Goal: Transaction & Acquisition: Obtain resource

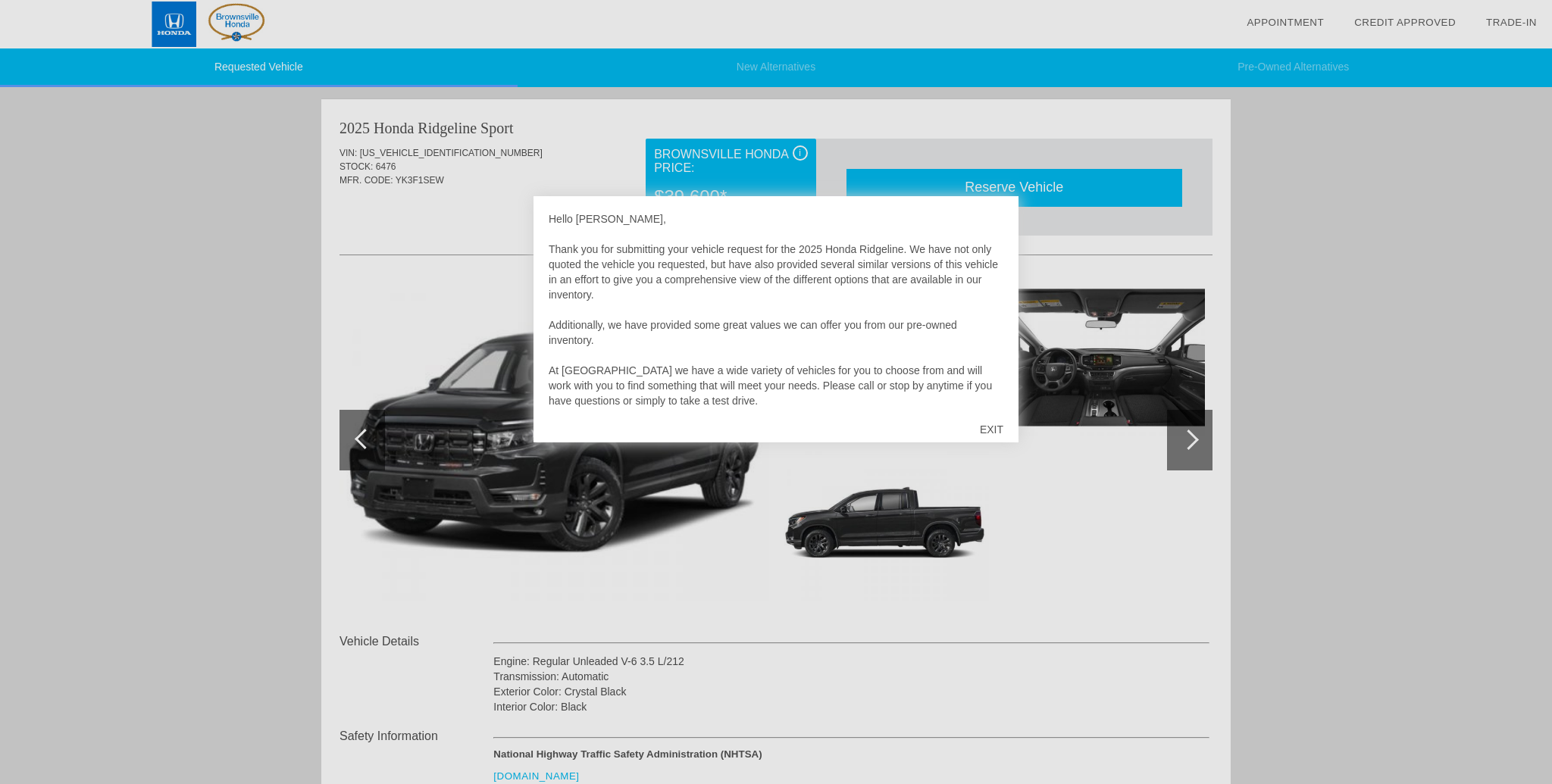
click at [993, 421] on div "EXIT" at bounding box center [991, 429] width 54 height 45
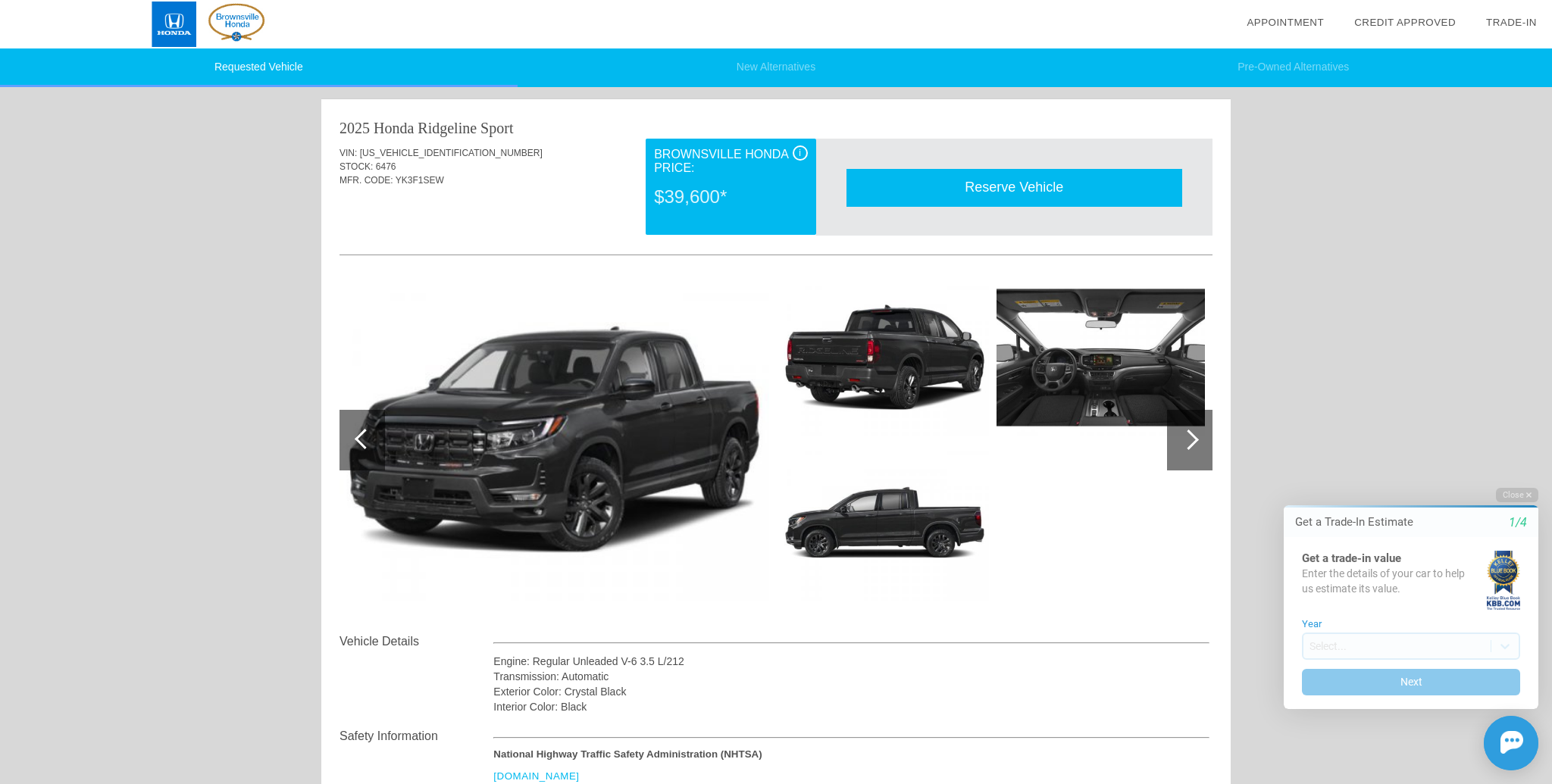
click at [1191, 442] on div at bounding box center [1189, 439] width 20 height 20
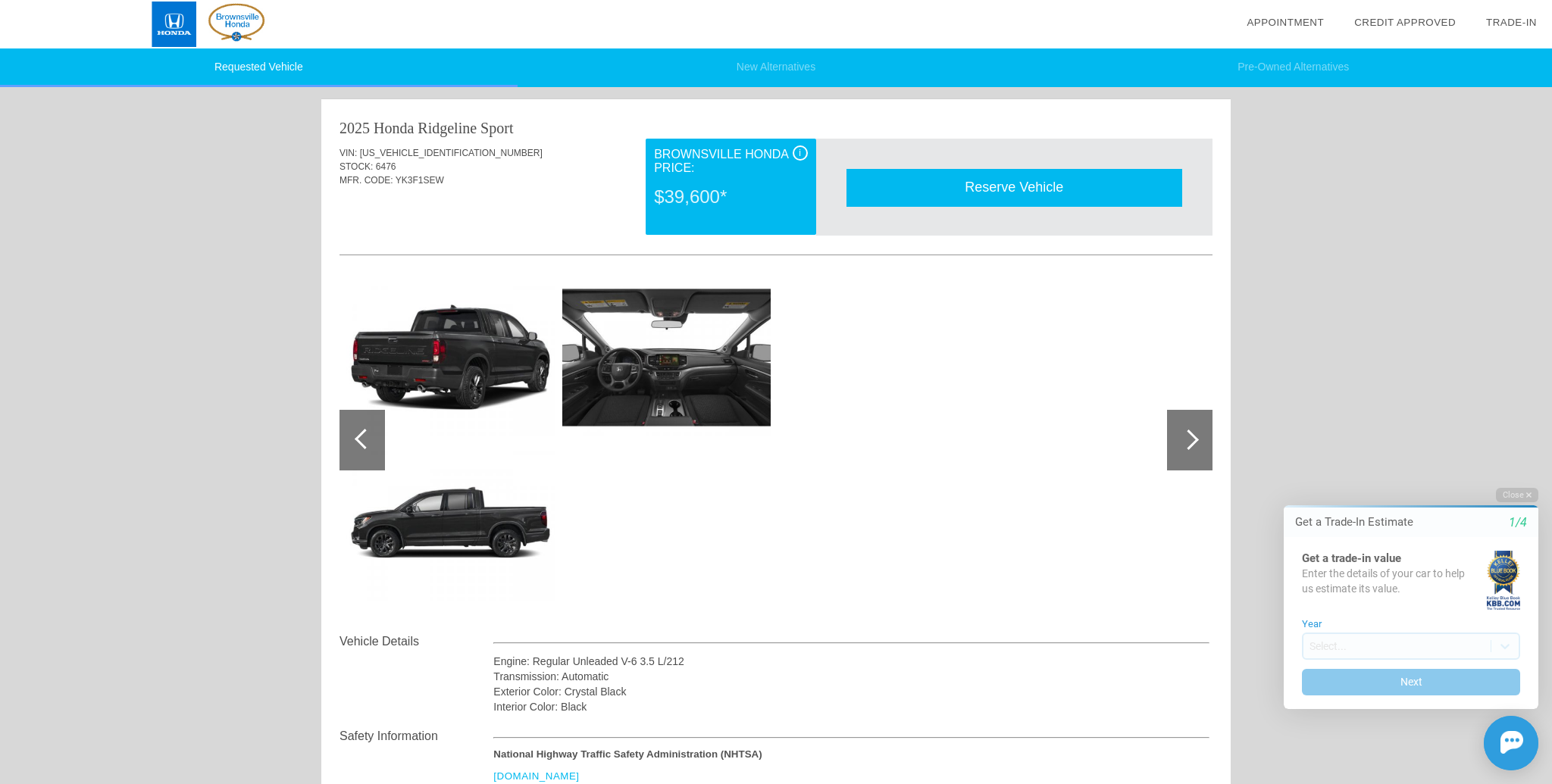
click at [1191, 442] on div at bounding box center [1189, 439] width 20 height 20
click at [350, 428] on div at bounding box center [362, 439] width 45 height 60
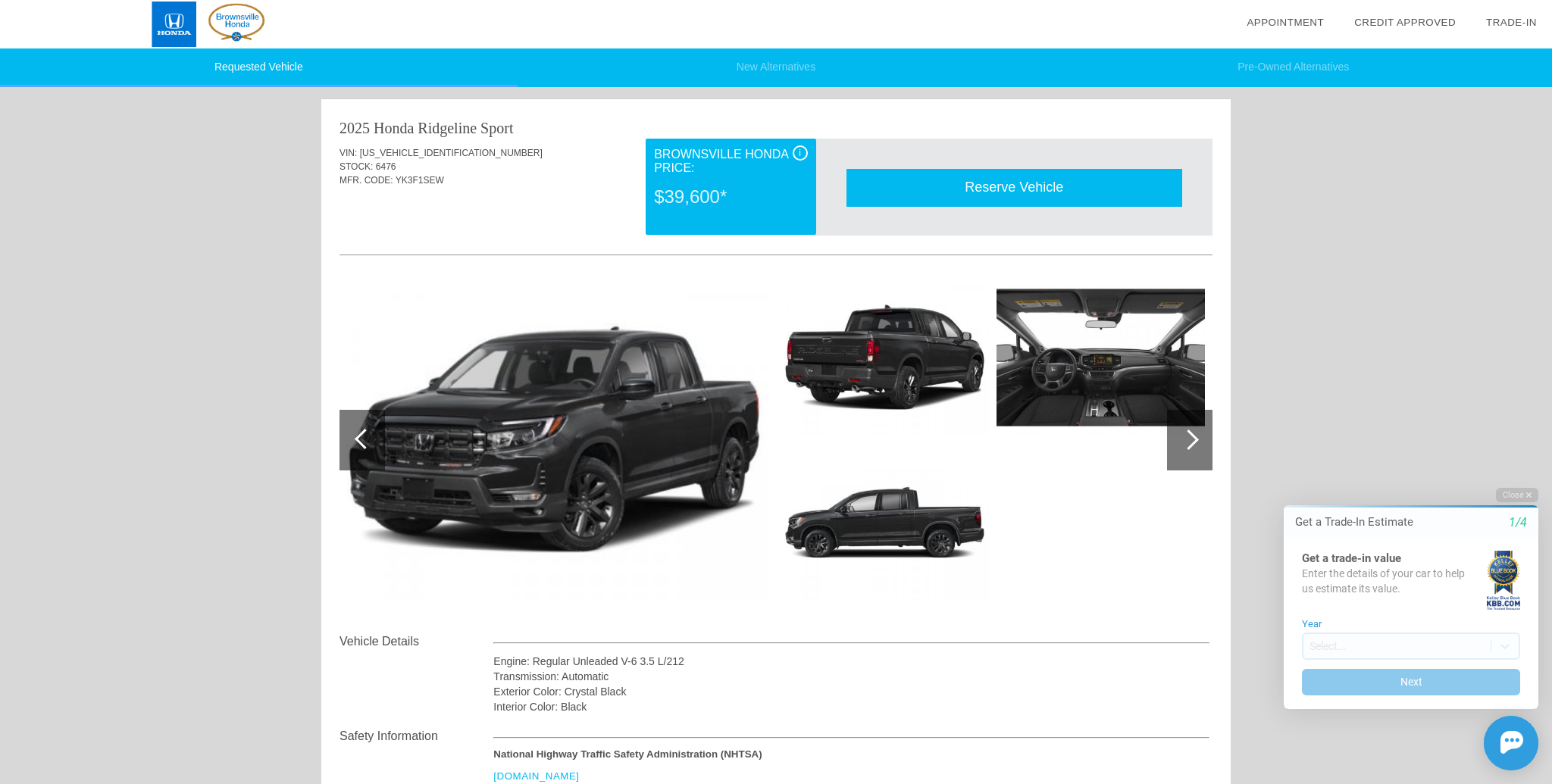
click at [364, 439] on div at bounding box center [365, 439] width 20 height 20
click at [500, 436] on img at bounding box center [553, 440] width 429 height 322
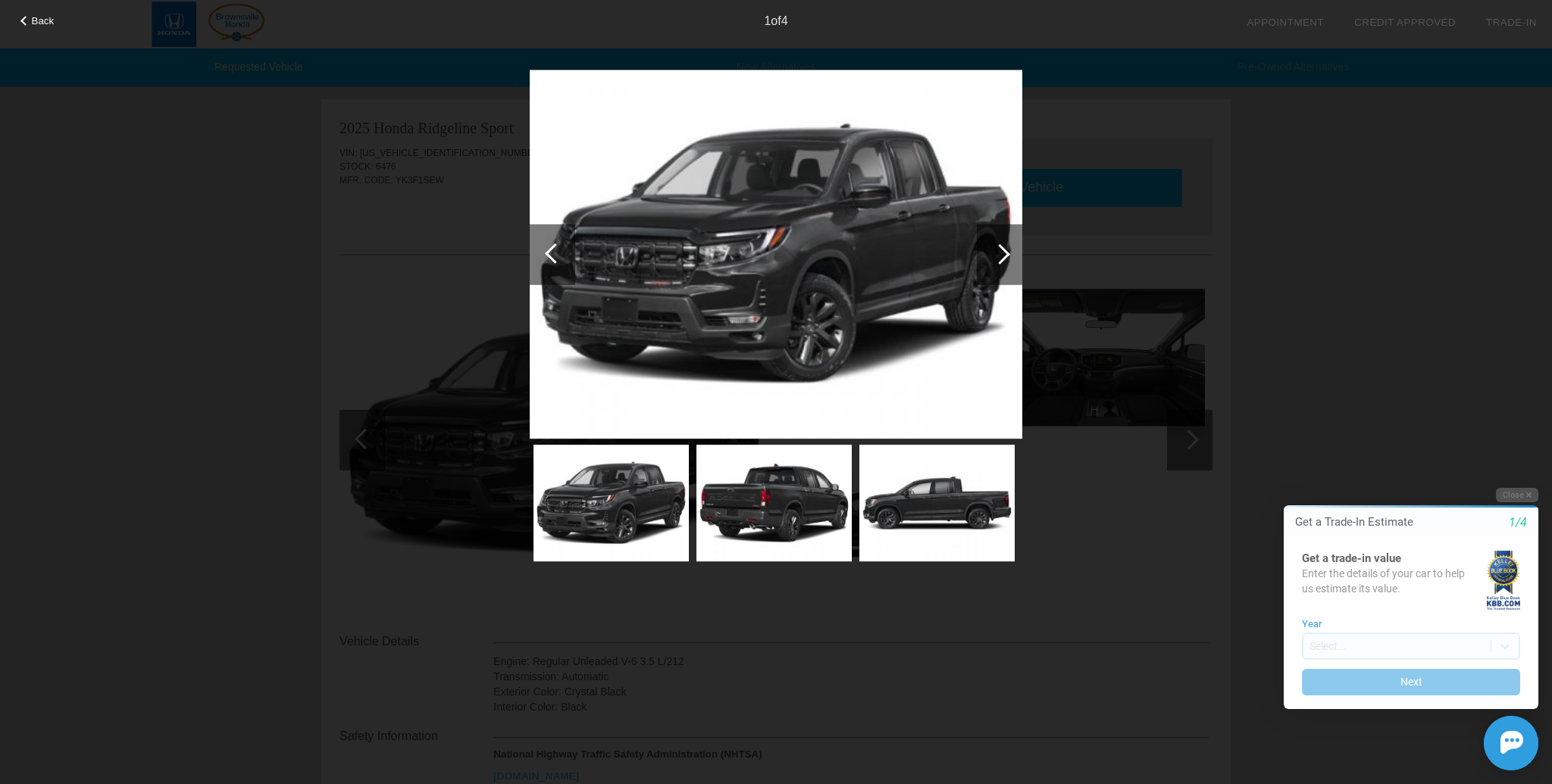
click at [998, 257] on div at bounding box center [999, 254] width 20 height 20
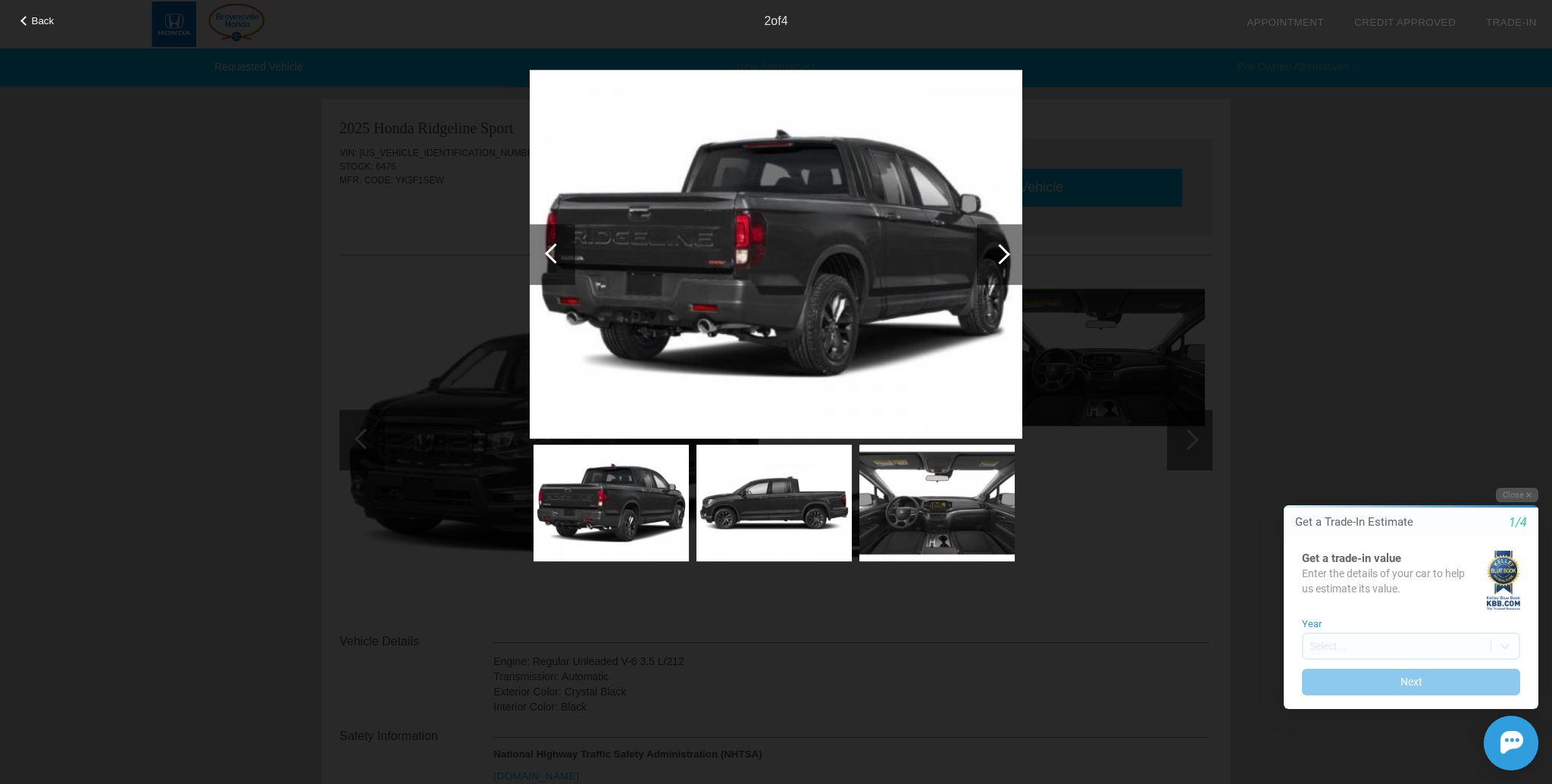
click at [998, 257] on div at bounding box center [999, 254] width 20 height 20
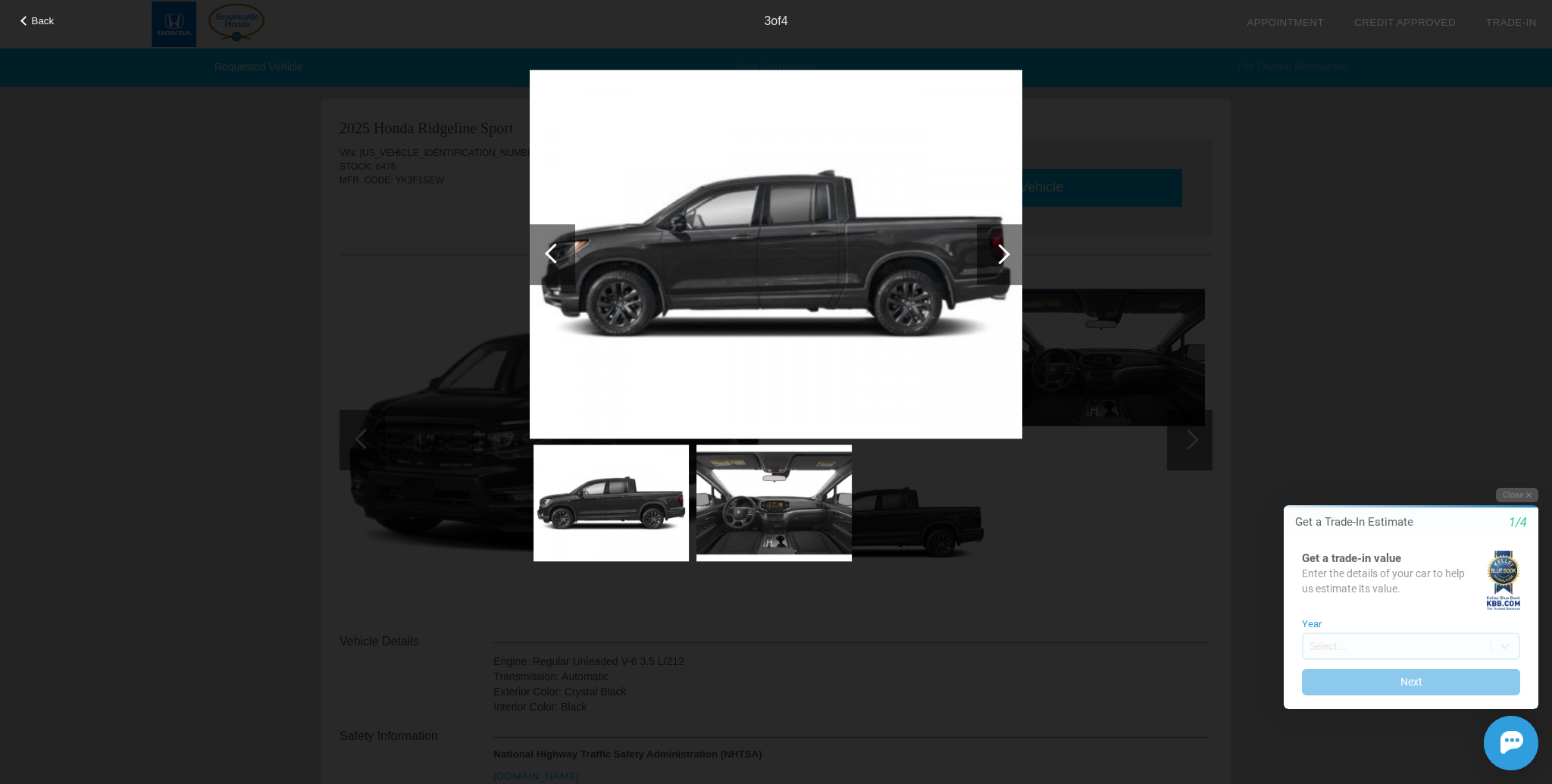
click at [998, 257] on div at bounding box center [999, 254] width 20 height 20
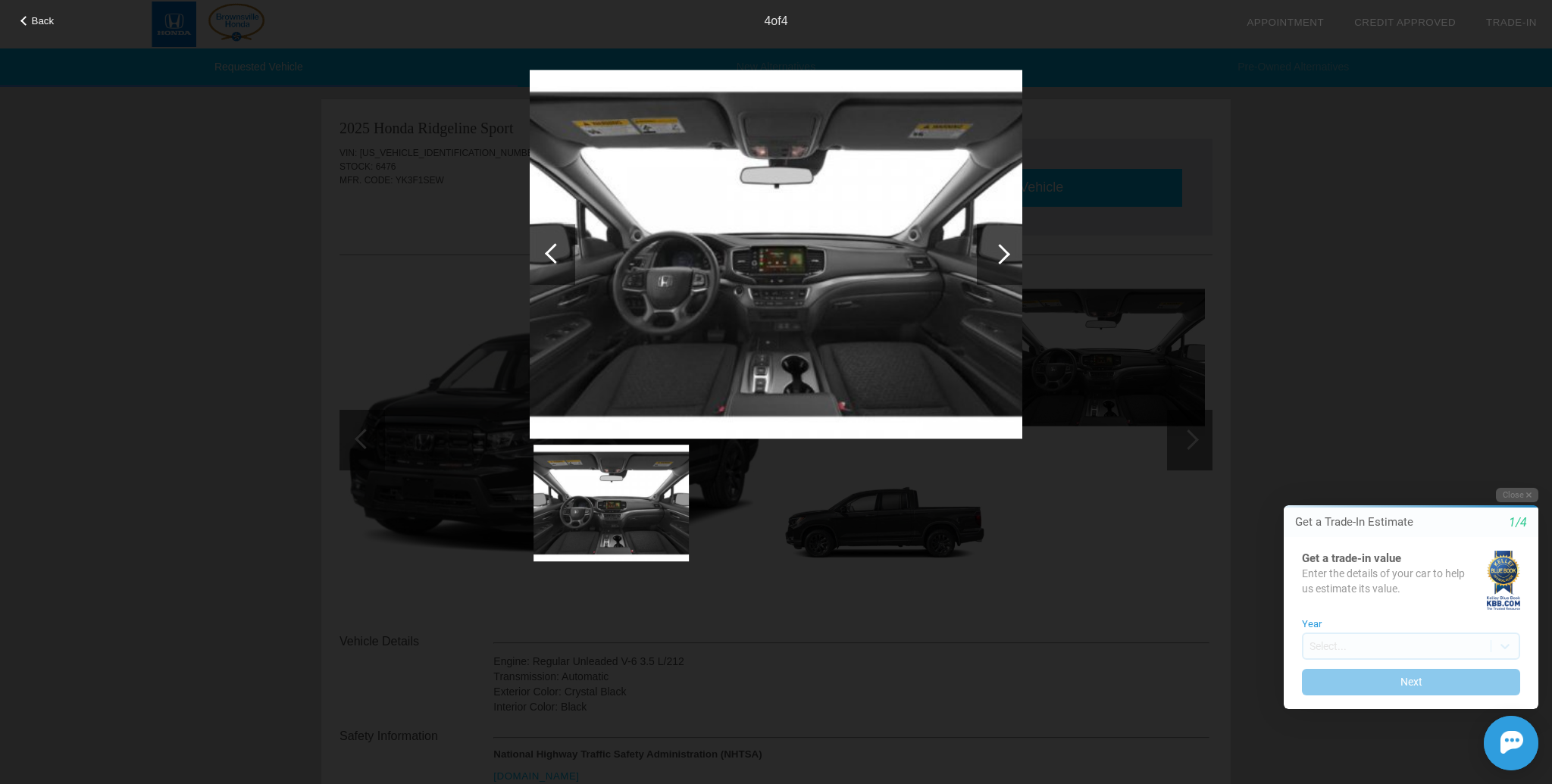
click at [998, 257] on div at bounding box center [999, 254] width 20 height 20
drag, startPoint x: 1002, startPoint y: 255, endPoint x: 1001, endPoint y: 266, distance: 11.0
click at [1002, 255] on div at bounding box center [999, 254] width 20 height 20
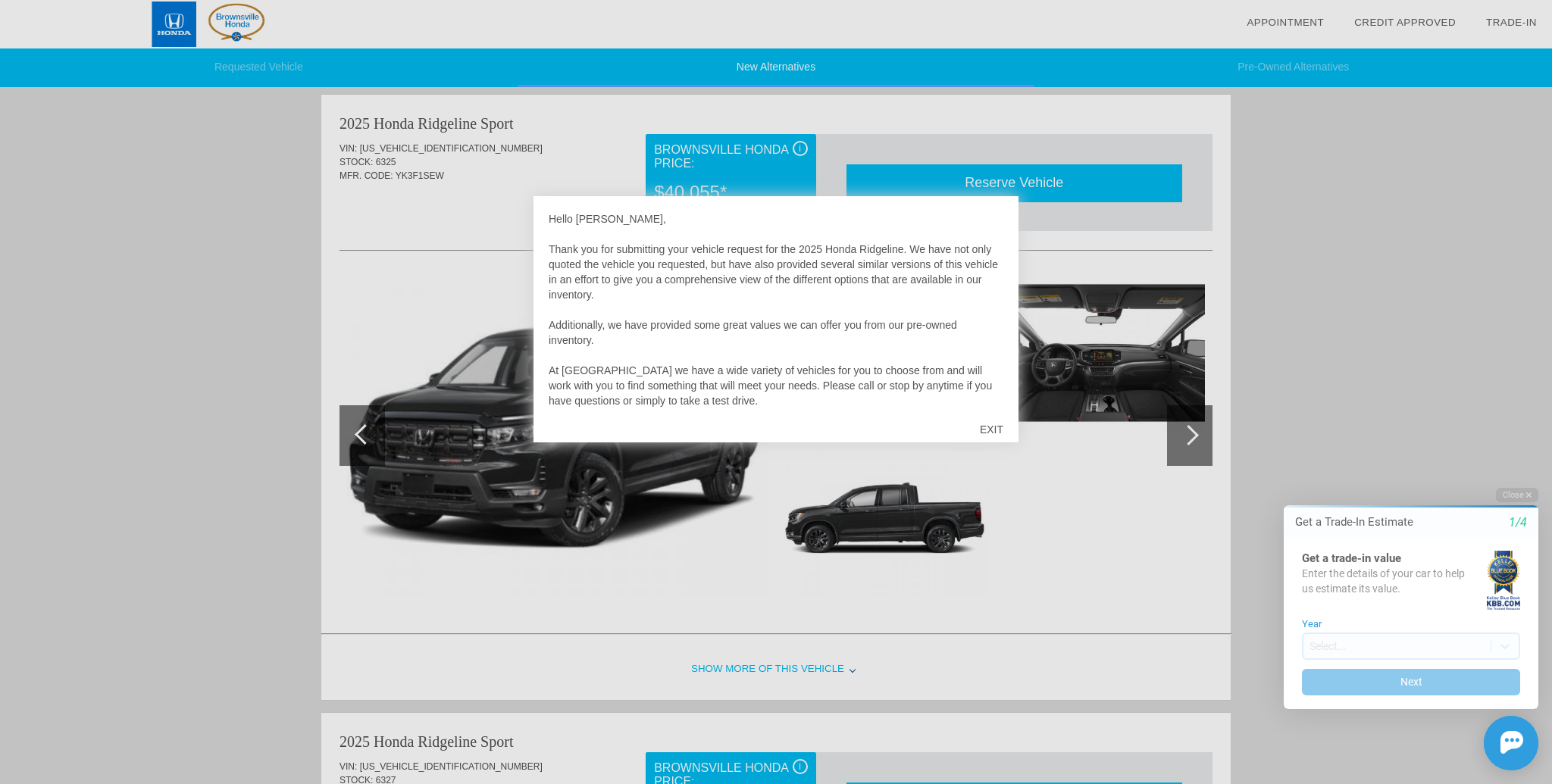
click at [991, 428] on div "EXIT" at bounding box center [991, 429] width 54 height 45
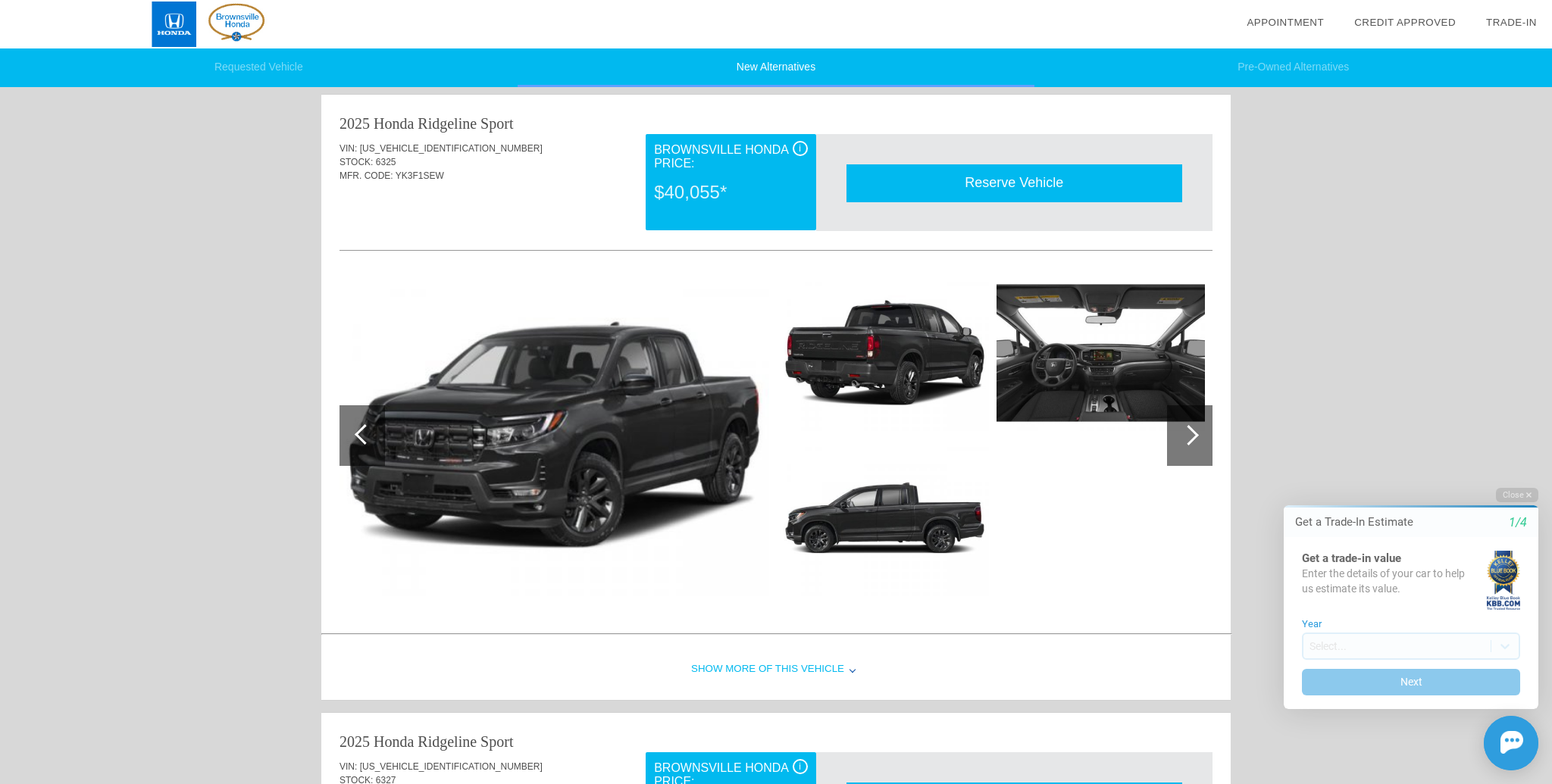
click at [555, 423] on img at bounding box center [553, 436] width 429 height 322
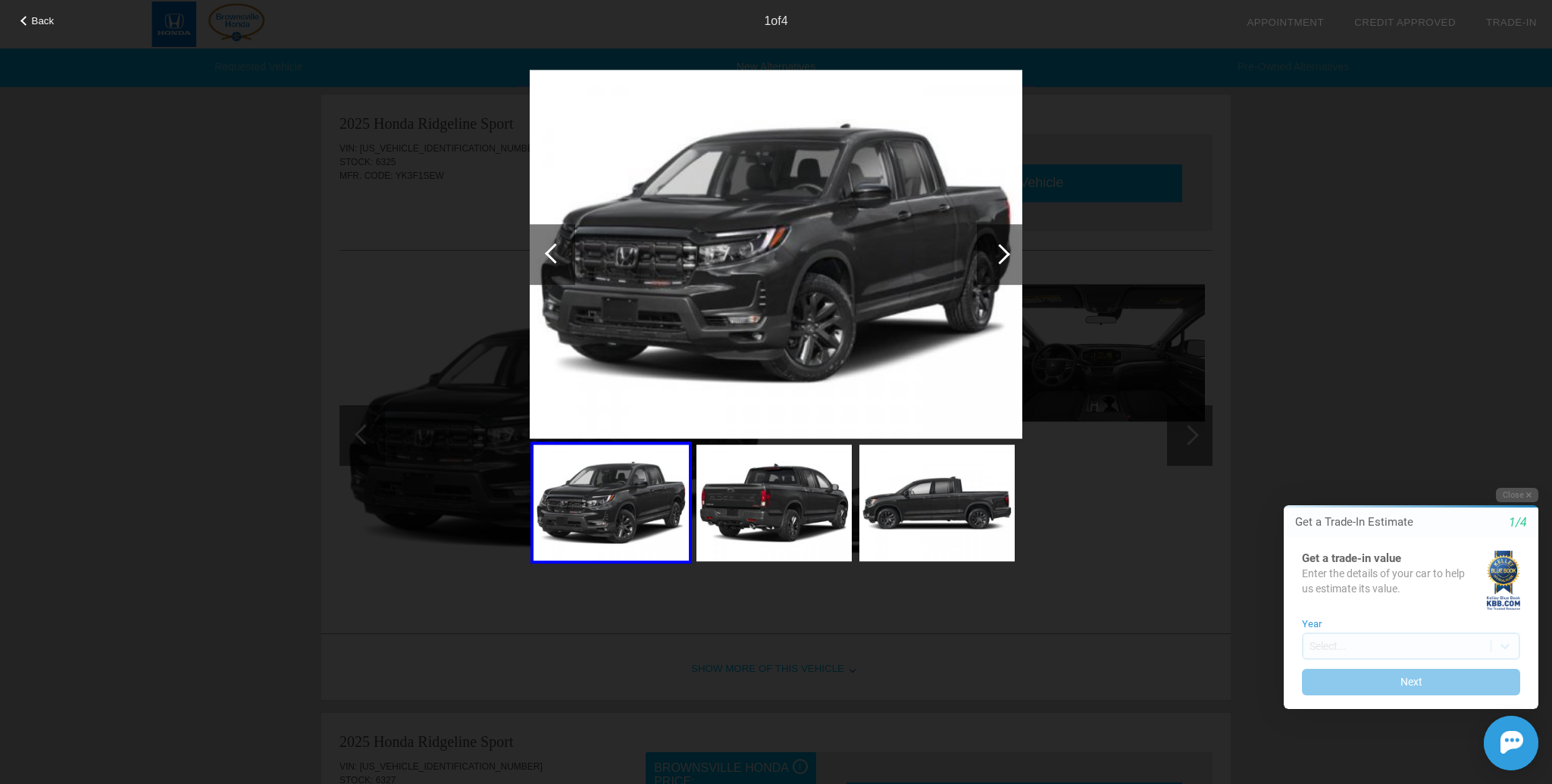
click at [1002, 253] on div at bounding box center [999, 254] width 20 height 20
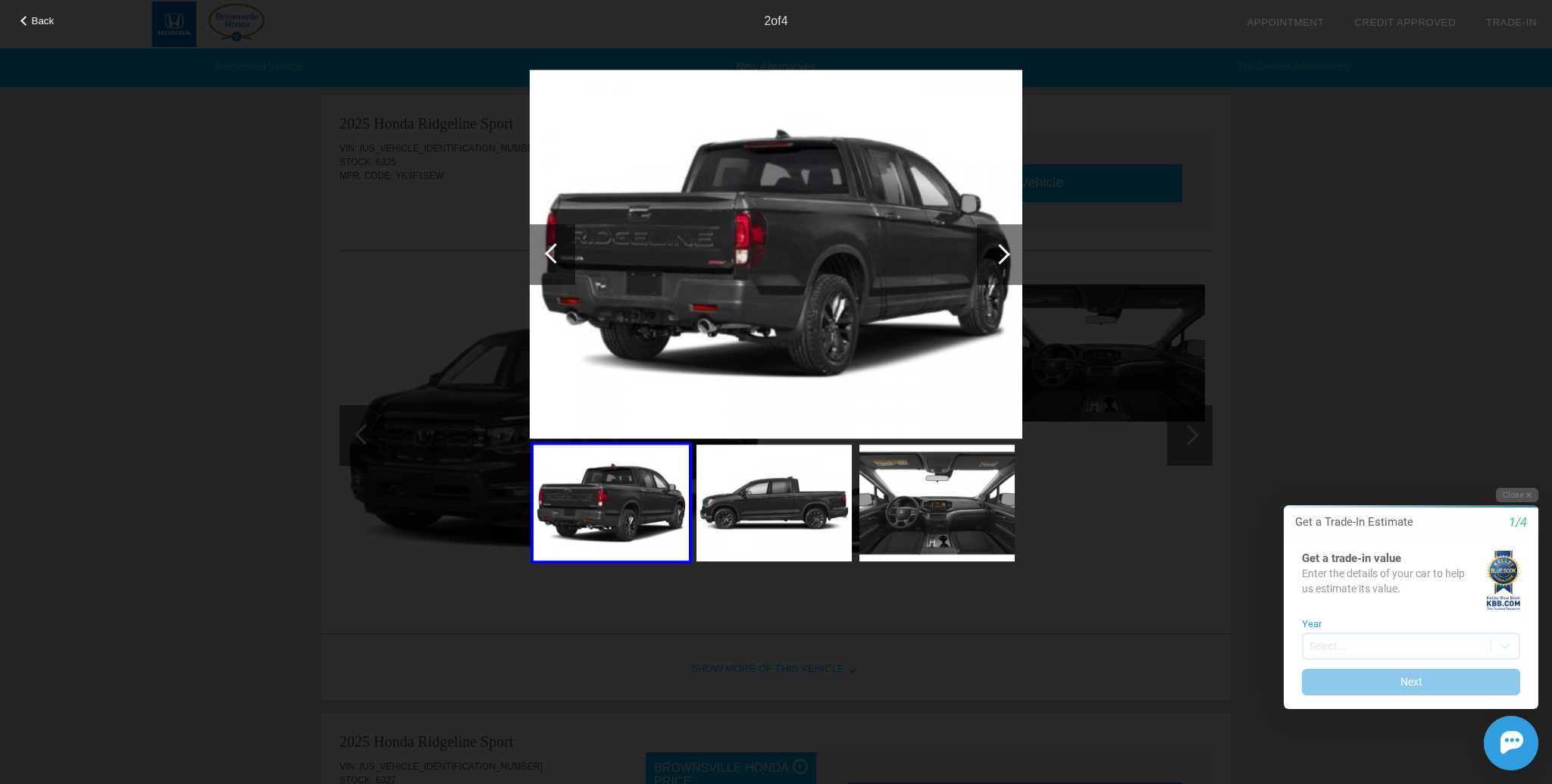
click at [1002, 253] on div at bounding box center [999, 254] width 20 height 20
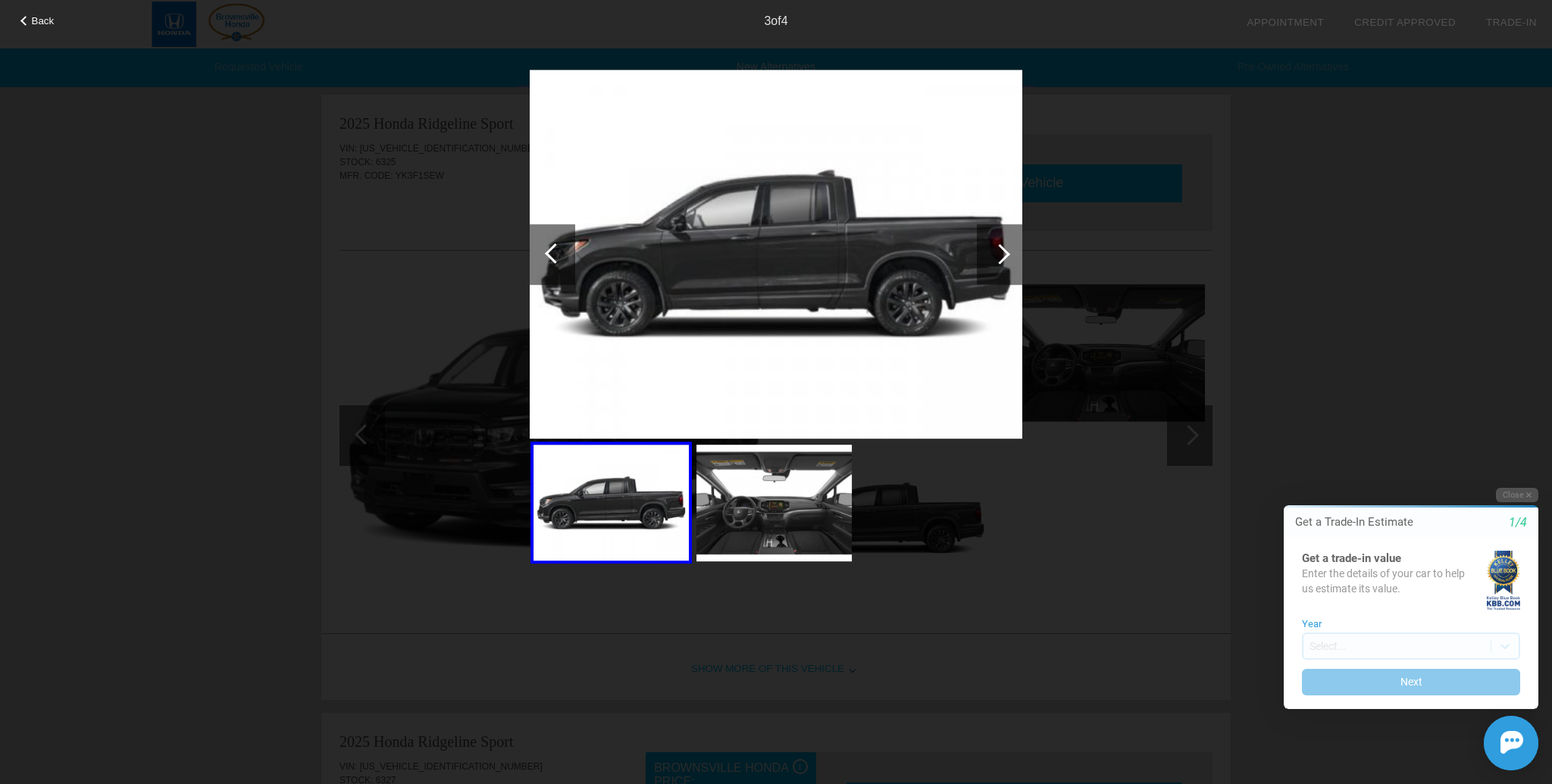
click at [1002, 253] on div at bounding box center [999, 254] width 20 height 20
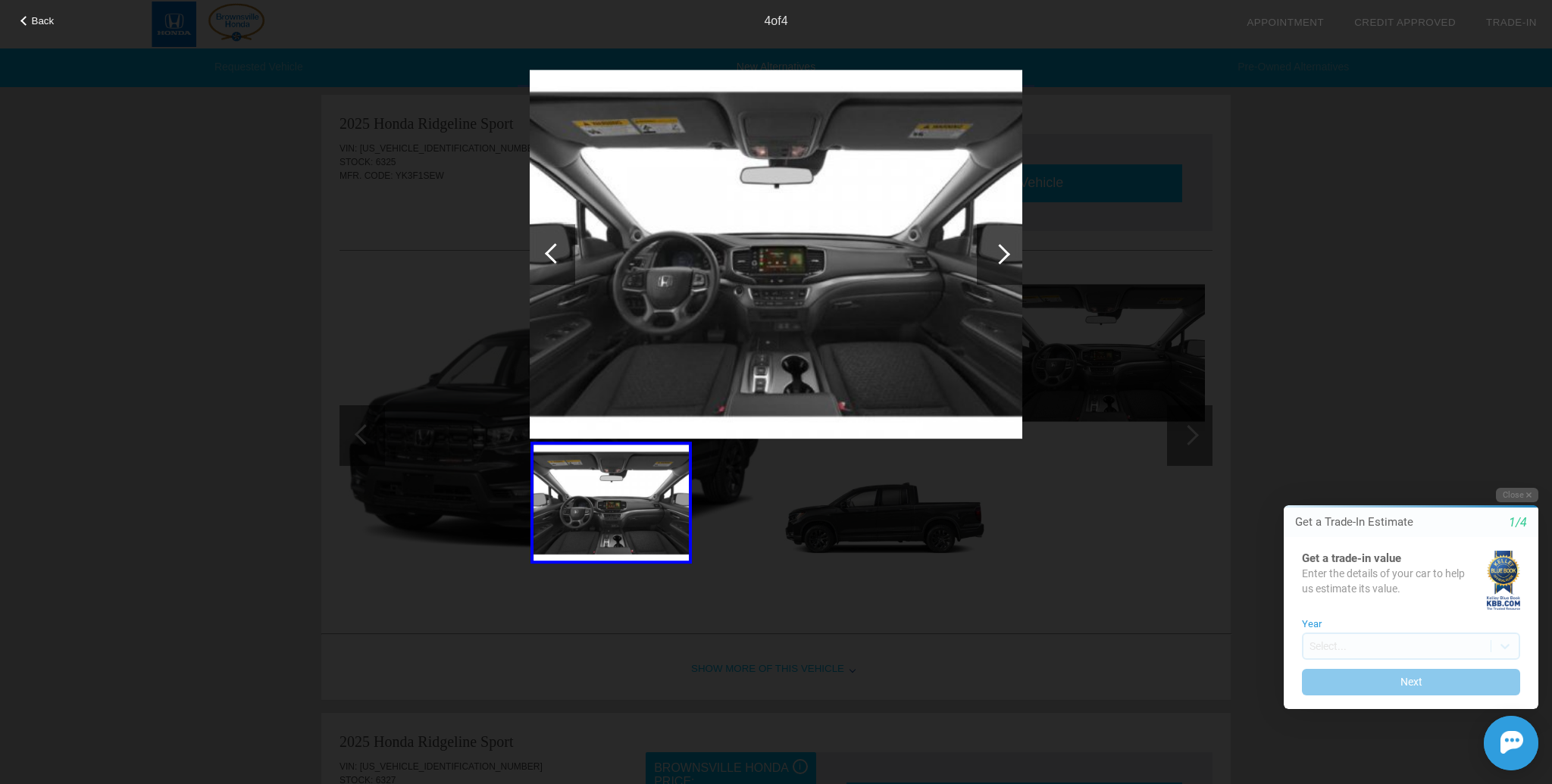
click at [1002, 253] on div at bounding box center [999, 254] width 20 height 20
click at [40, 17] on span "Back" at bounding box center [43, 20] width 23 height 11
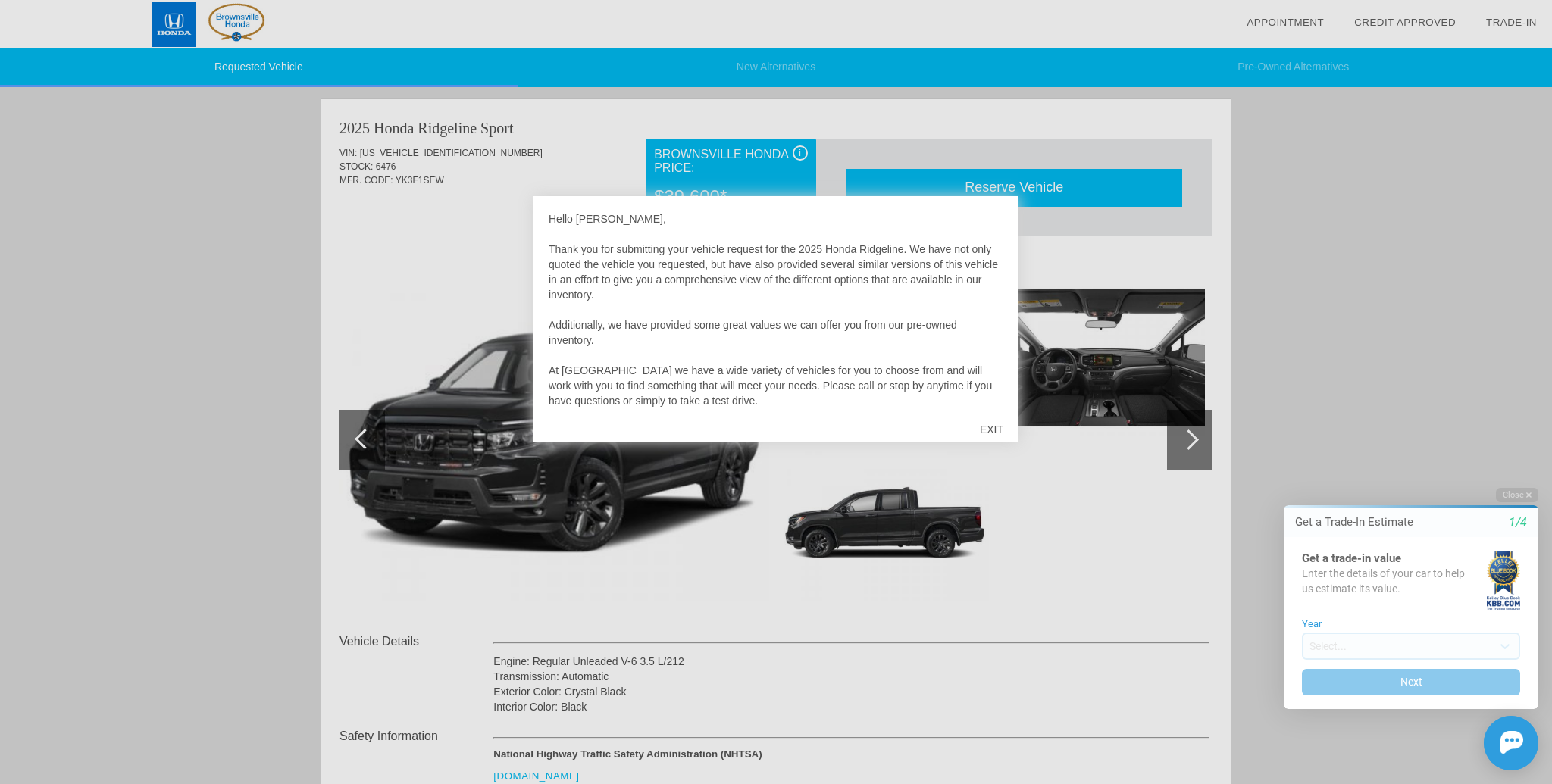
click at [991, 426] on div "EXIT" at bounding box center [991, 429] width 54 height 45
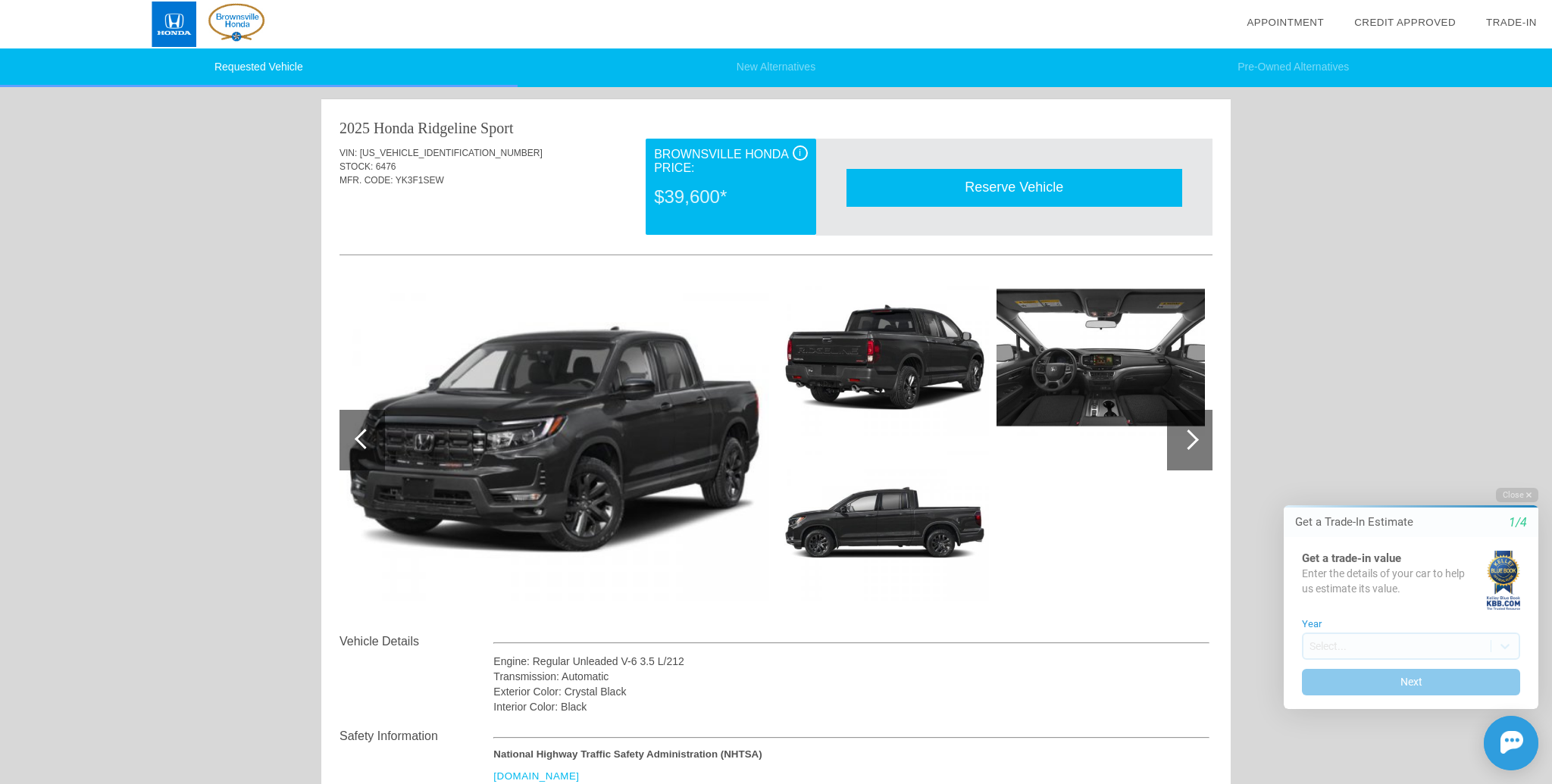
drag, startPoint x: 562, startPoint y: 383, endPoint x: 604, endPoint y: 385, distance: 42.0
click at [562, 383] on img at bounding box center [553, 440] width 429 height 322
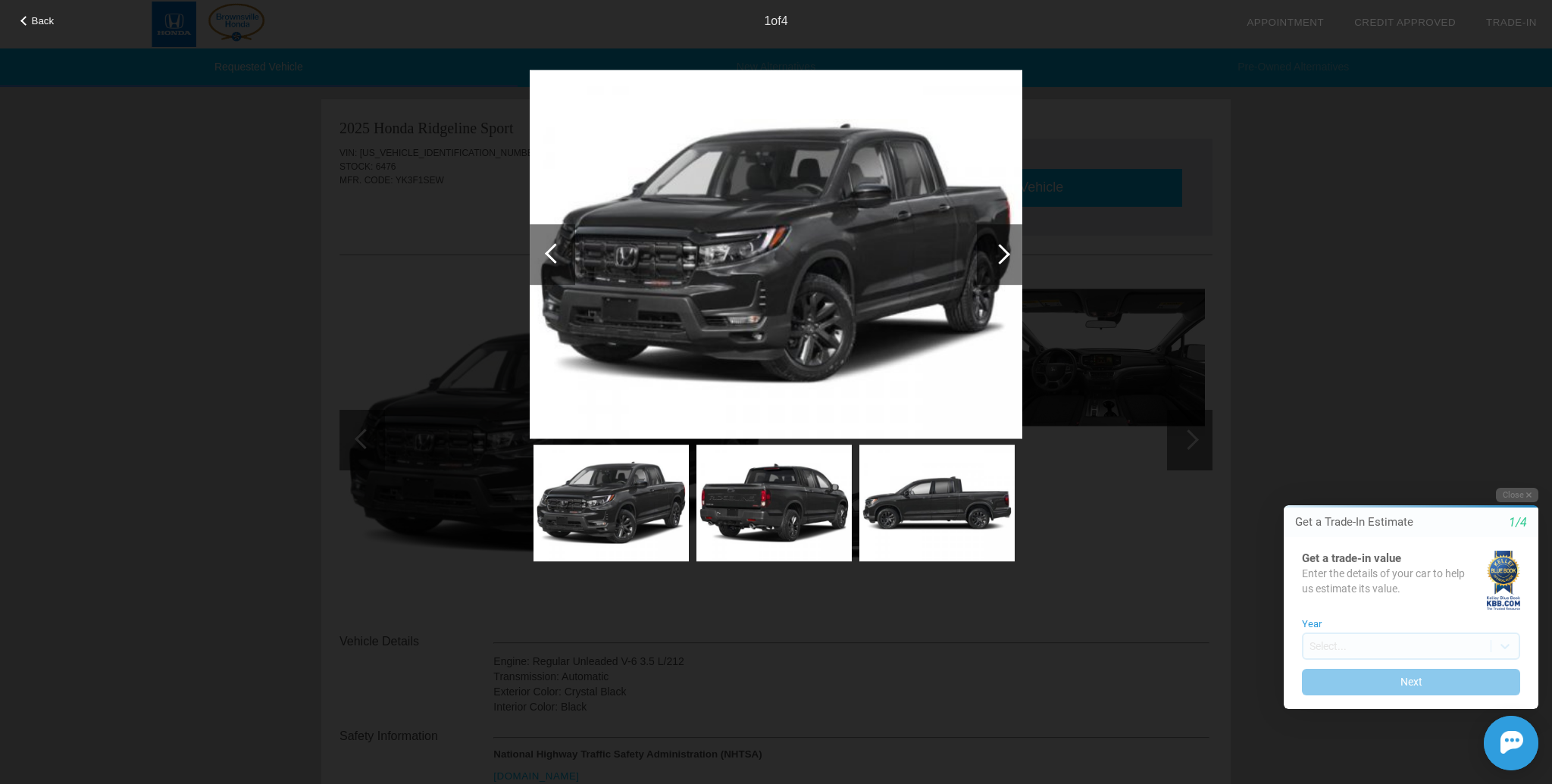
click at [1002, 256] on div at bounding box center [999, 254] width 20 height 20
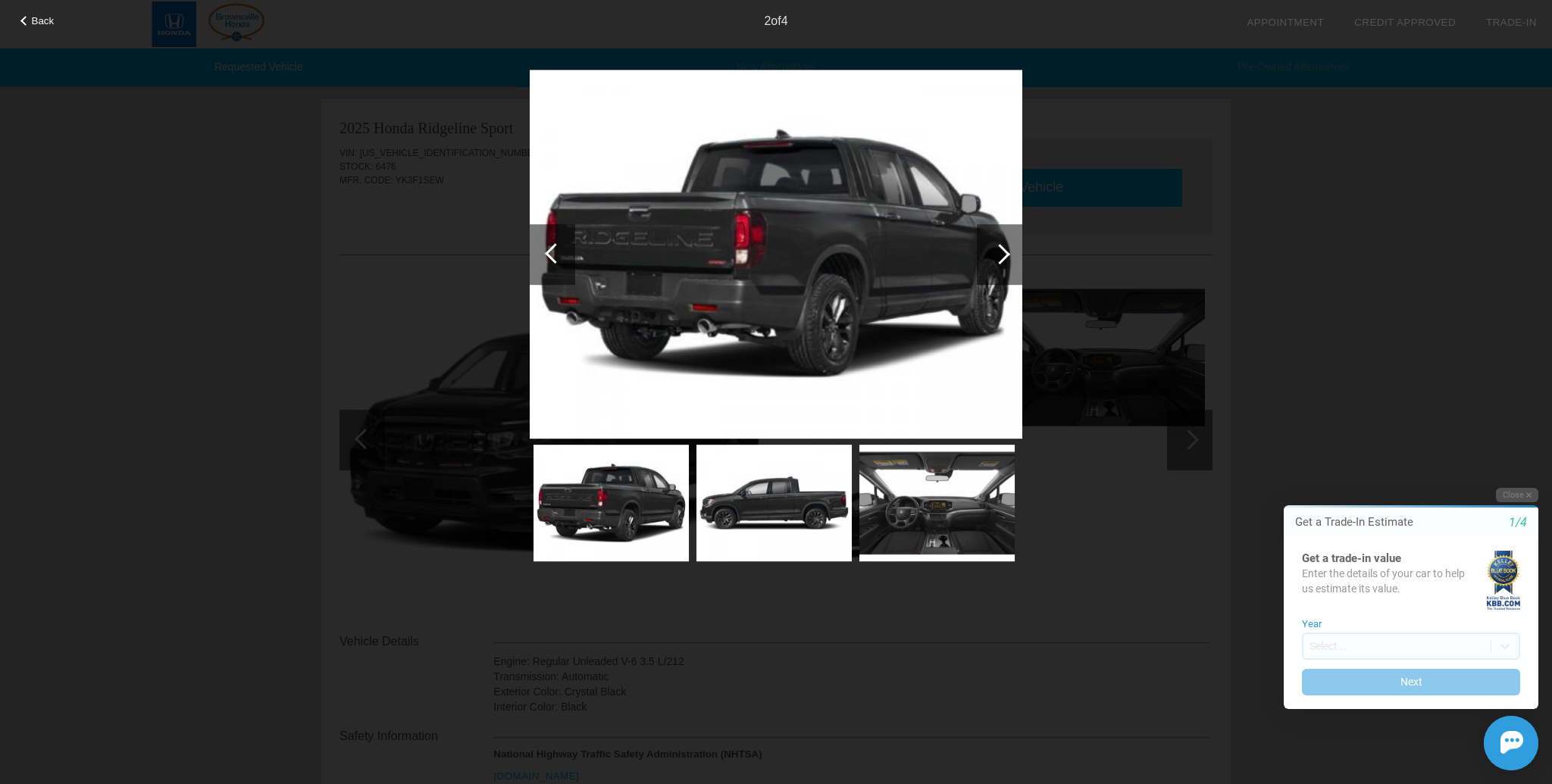
click at [1002, 256] on div at bounding box center [999, 254] width 20 height 20
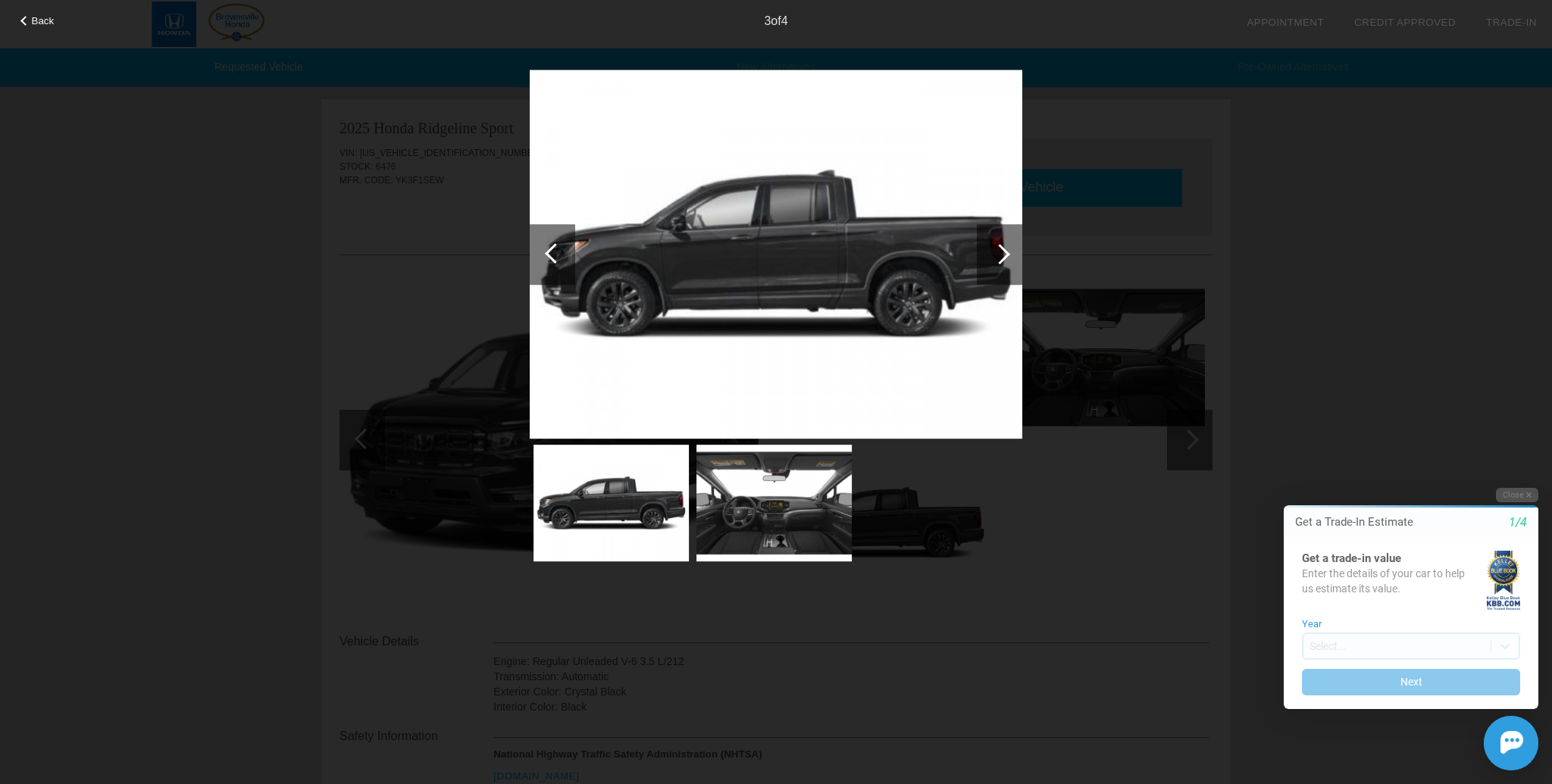
click at [1002, 256] on div at bounding box center [999, 254] width 20 height 20
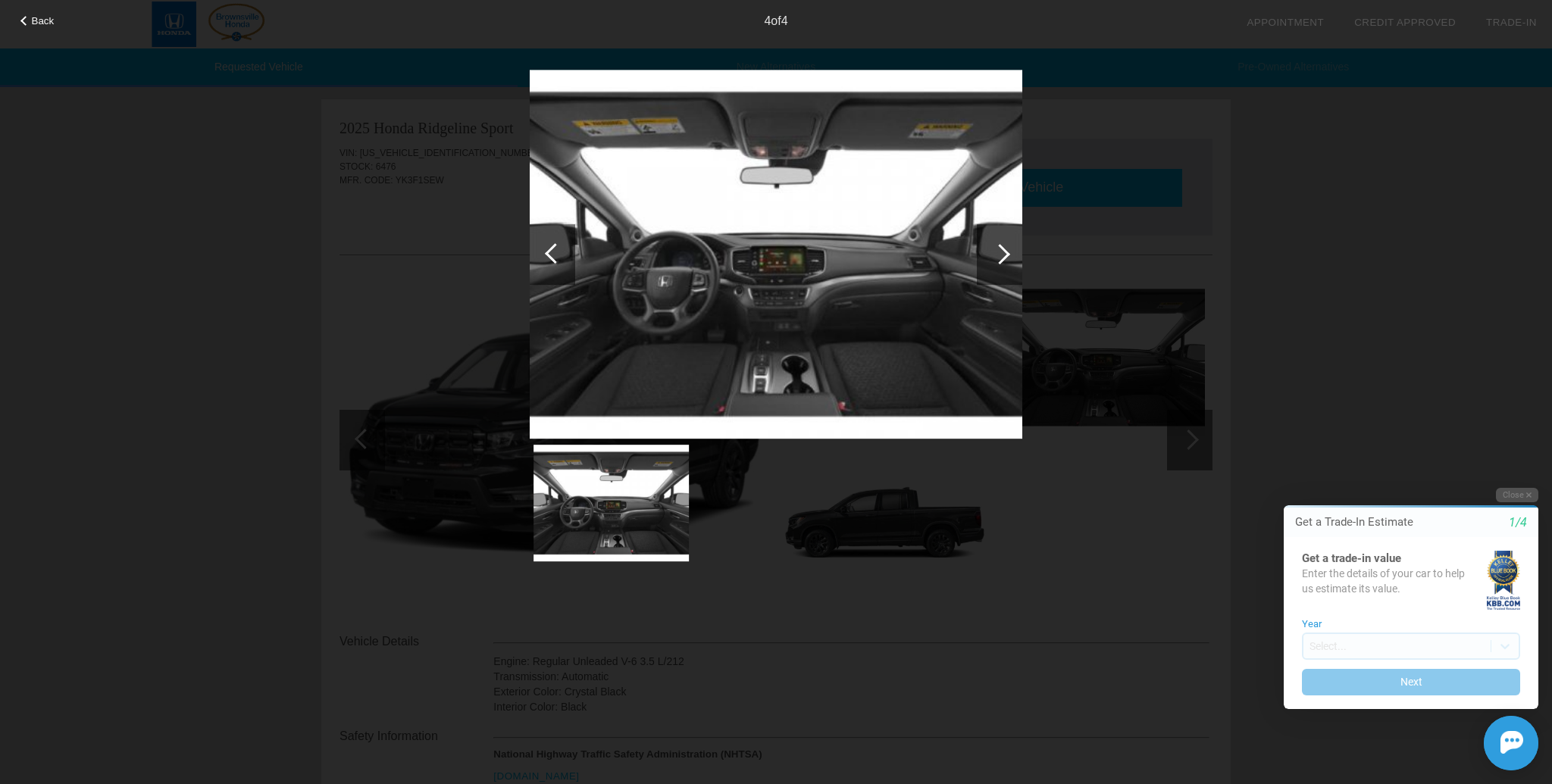
click at [1002, 257] on div at bounding box center [999, 254] width 20 height 20
click at [1002, 254] on div at bounding box center [999, 254] width 20 height 20
